Goal: Information Seeking & Learning: Check status

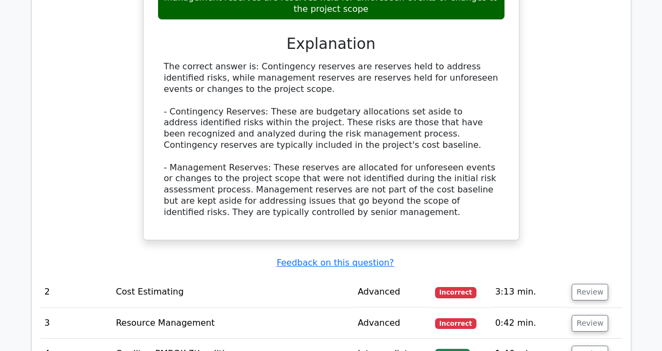
scroll to position [1939, 0]
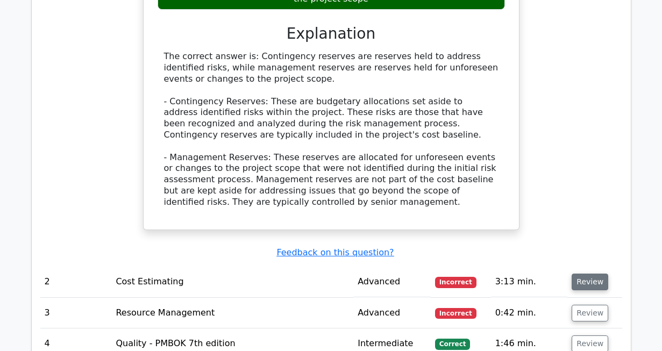
click at [583, 274] on button "Review" at bounding box center [590, 282] width 37 height 17
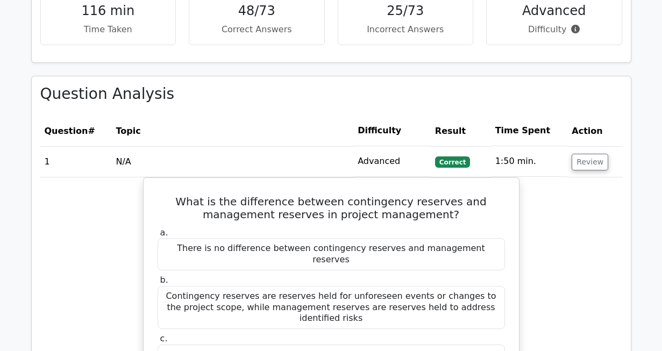
scroll to position [1515, 0]
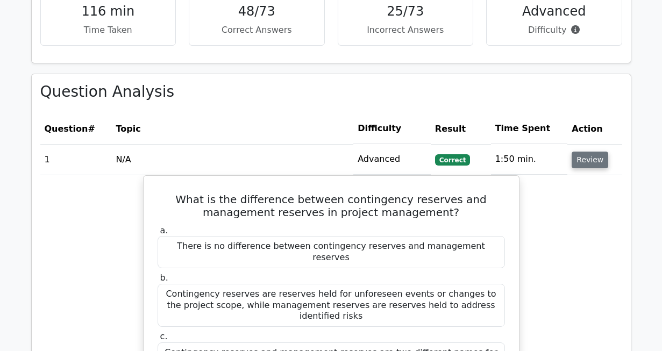
click at [586, 152] on button "Review" at bounding box center [590, 160] width 37 height 17
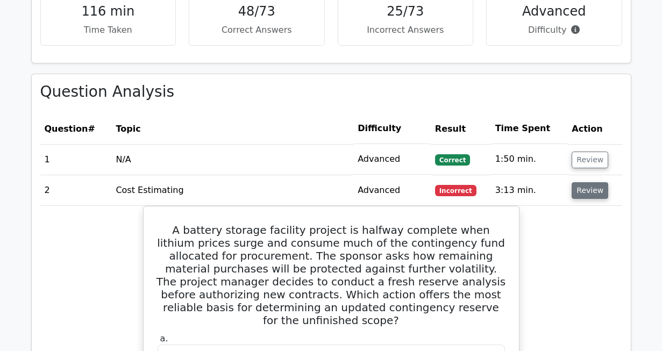
click at [582, 182] on button "Review" at bounding box center [590, 190] width 37 height 17
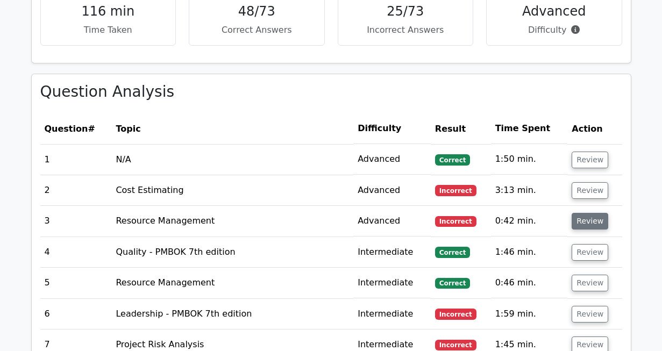
click at [587, 213] on button "Review" at bounding box center [590, 221] width 37 height 17
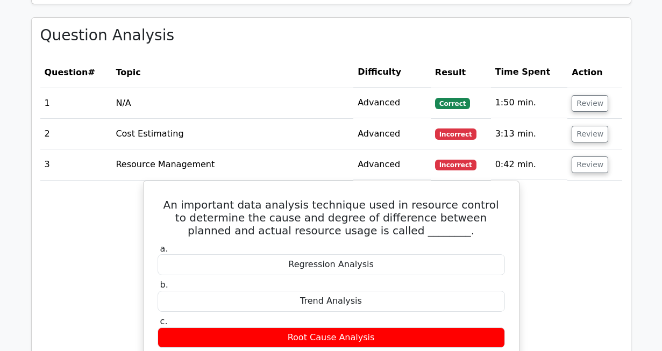
scroll to position [1582, 0]
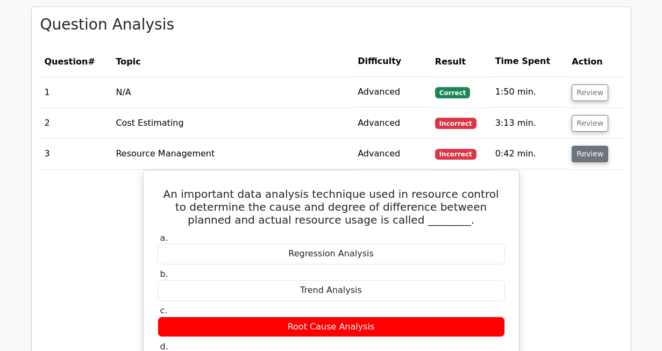
click at [591, 146] on button "Review" at bounding box center [590, 154] width 37 height 17
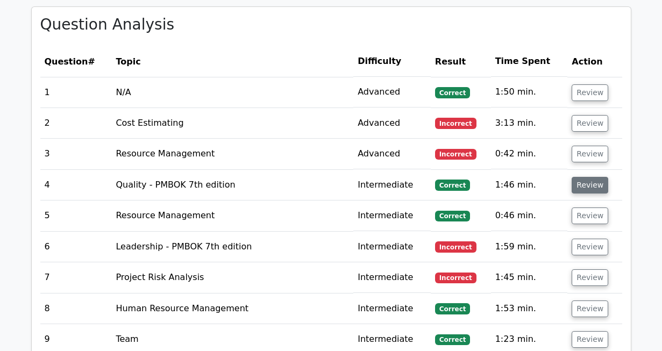
click at [589, 177] on button "Review" at bounding box center [590, 185] width 37 height 17
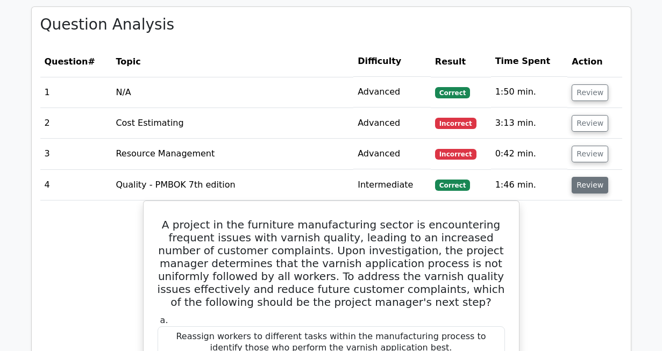
click at [588, 177] on button "Review" at bounding box center [590, 185] width 37 height 17
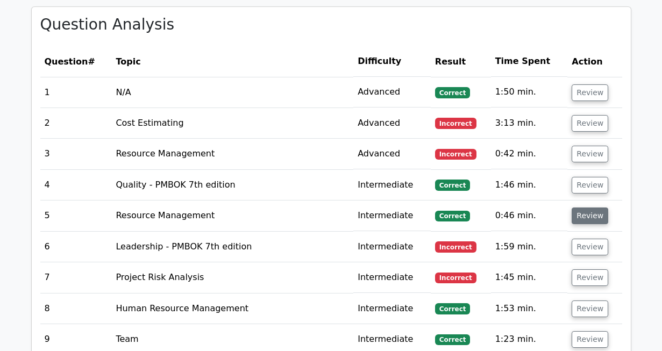
click at [586, 208] on button "Review" at bounding box center [590, 216] width 37 height 17
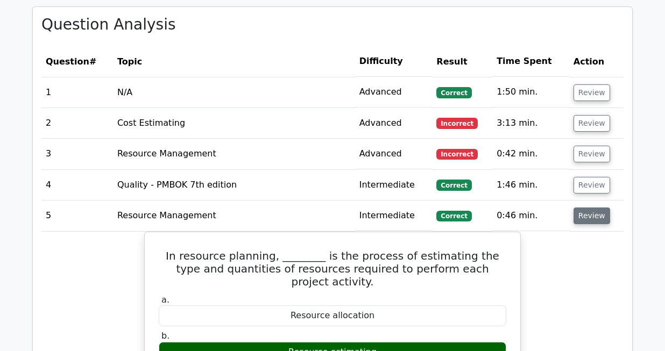
click at [593, 208] on button "Review" at bounding box center [592, 216] width 37 height 17
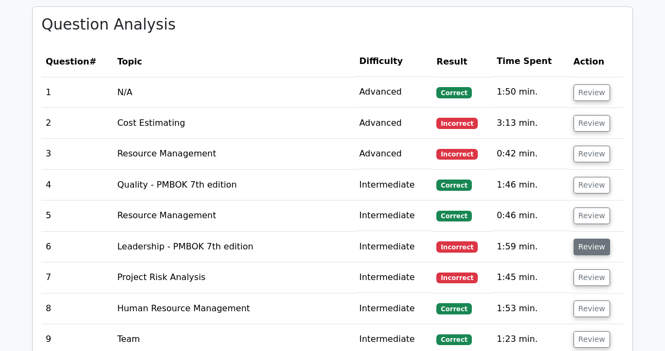
click at [587, 239] on button "Review" at bounding box center [592, 247] width 37 height 17
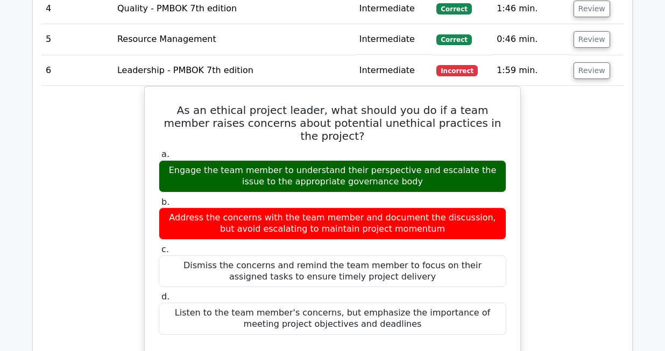
scroll to position [1766, 0]
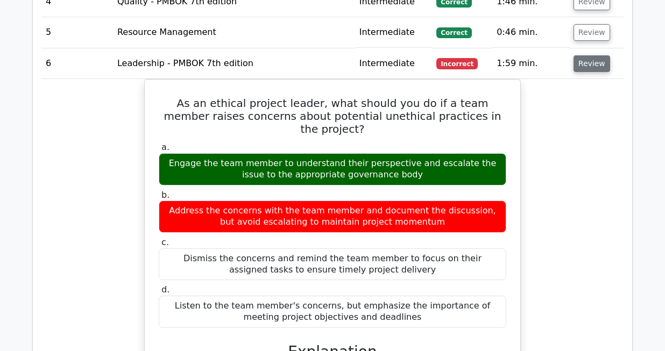
click at [589, 55] on button "Review" at bounding box center [592, 63] width 37 height 17
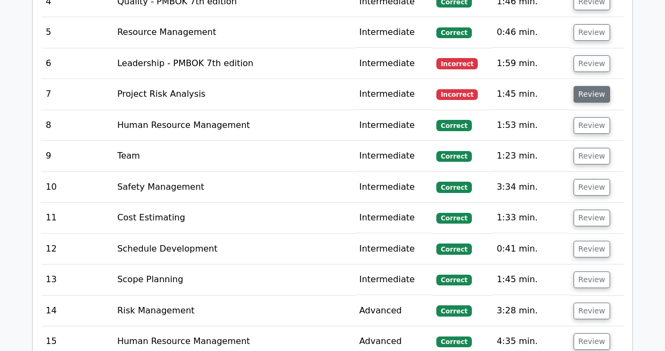
click at [586, 86] on button "Review" at bounding box center [592, 94] width 37 height 17
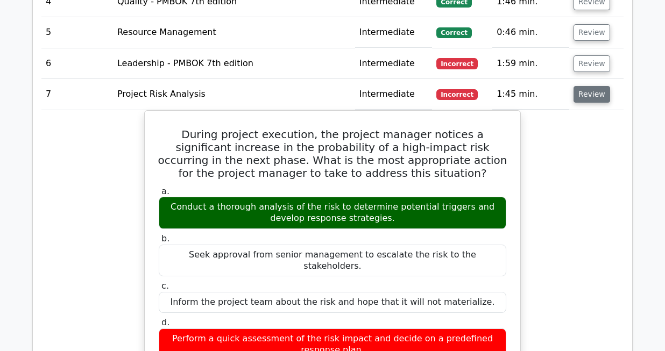
click at [585, 86] on button "Review" at bounding box center [592, 94] width 37 height 17
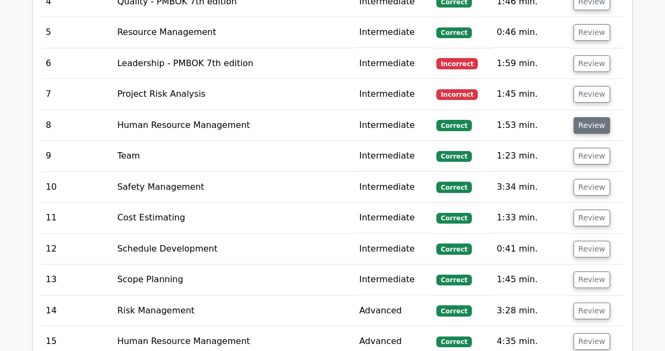
click at [590, 117] on button "Review" at bounding box center [592, 125] width 37 height 17
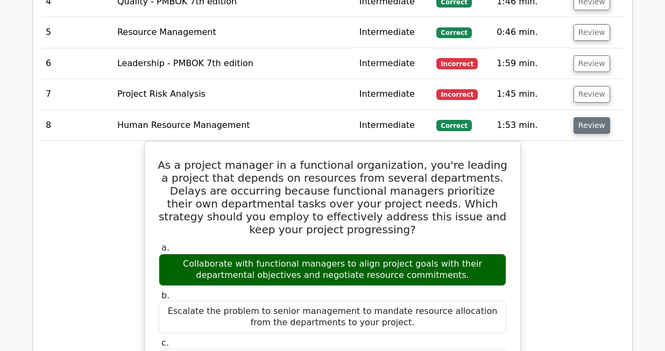
click at [585, 117] on button "Review" at bounding box center [592, 125] width 37 height 17
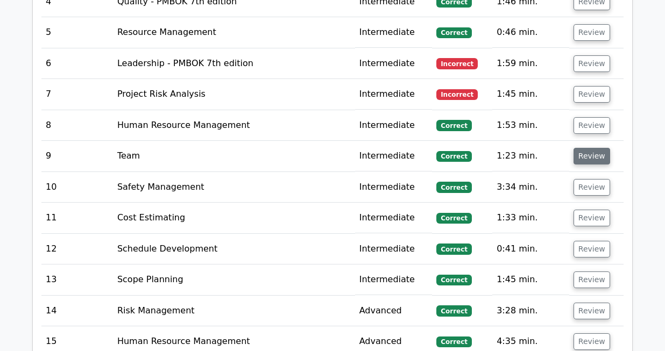
click at [587, 148] on button "Review" at bounding box center [592, 156] width 37 height 17
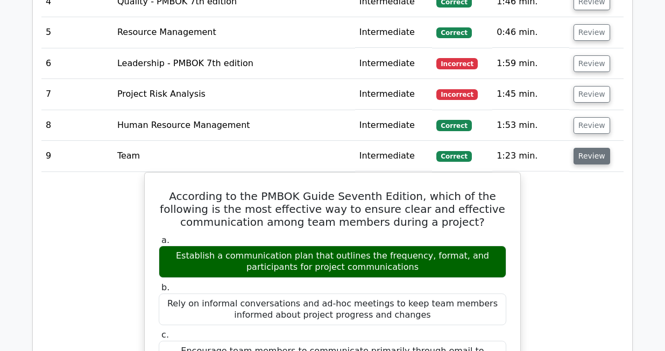
click at [587, 148] on button "Review" at bounding box center [592, 156] width 37 height 17
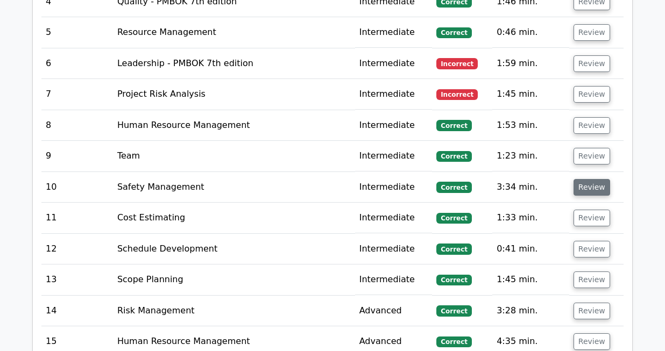
click at [591, 179] on button "Review" at bounding box center [592, 187] width 37 height 17
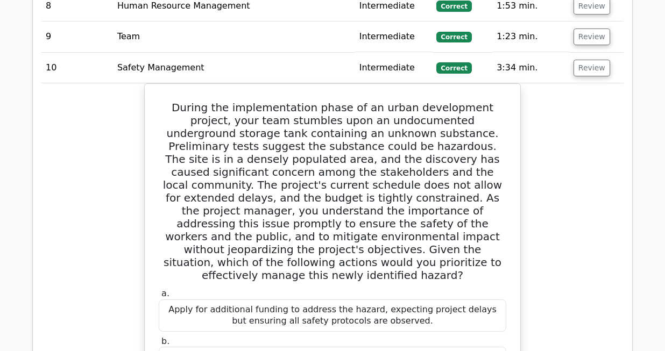
scroll to position [1892, 0]
